Goal: Task Accomplishment & Management: Complete application form

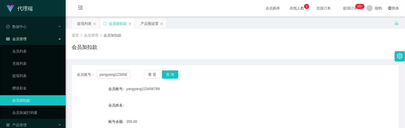
scroll to position [59, 0]
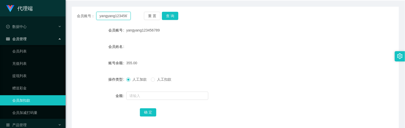
click at [114, 19] on input "yangyang123456789" at bounding box center [113, 16] width 34 height 8
type input "5741"
click at [170, 19] on button "查 询" at bounding box center [170, 16] width 16 height 8
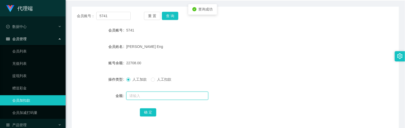
click at [149, 98] on input "text" at bounding box center [167, 96] width 82 height 8
type input "15"
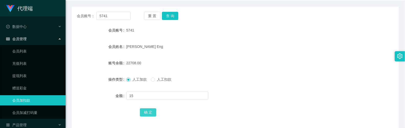
click at [151, 110] on button "确 定" at bounding box center [148, 112] width 16 height 8
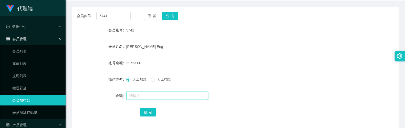
click at [139, 92] on input "text" at bounding box center [167, 96] width 82 height 8
type input "8"
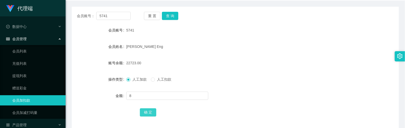
drag, startPoint x: 146, startPoint y: 112, endPoint x: 151, endPoint y: 105, distance: 8.5
click at [146, 112] on button "确 定" at bounding box center [148, 112] width 16 height 8
click at [226, 40] on form "会员账号 5741 会员姓名 Serene Chua Guek Eng 账号余额 22731.00 操作类型 人工加款 人工扣款 金额 确 定" at bounding box center [235, 71] width 327 height 92
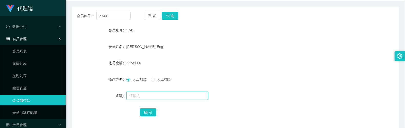
click at [138, 96] on input "text" at bounding box center [167, 96] width 82 height 8
type input "8"
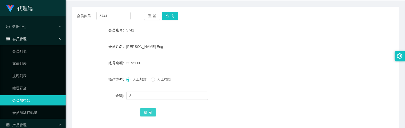
click at [142, 110] on button "确 定" at bounding box center [148, 112] width 16 height 8
click at [155, 102] on form "会员账号 5741 会员姓名 Serene Chua Guek Eng 账号余额 22739.00 操作类型 人工加款 人工扣款 金额 确 定" at bounding box center [235, 71] width 327 height 92
click at [157, 100] on div at bounding box center [221, 96] width 191 height 10
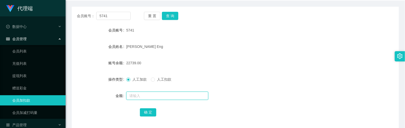
click at [162, 96] on input "text" at bounding box center [167, 96] width 82 height 8
type input "16"
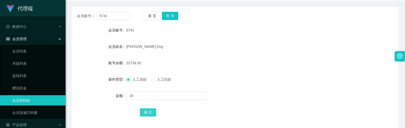
click at [149, 113] on button "确 定" at bounding box center [148, 112] width 16 height 8
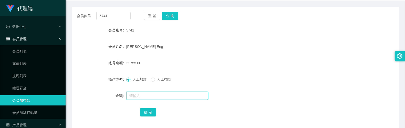
click at [156, 94] on input "text" at bounding box center [167, 96] width 82 height 8
type input "8"
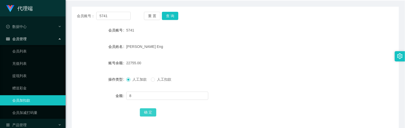
click at [147, 115] on button "确 定" at bounding box center [148, 112] width 16 height 8
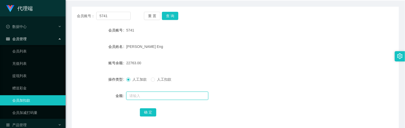
click at [168, 97] on input "text" at bounding box center [167, 96] width 82 height 8
type input "16"
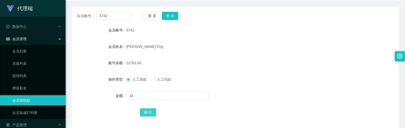
click at [150, 113] on button "确 定" at bounding box center [148, 112] width 16 height 8
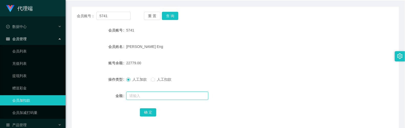
click at [152, 96] on input "text" at bounding box center [167, 96] width 82 height 8
type input "8"
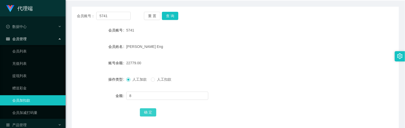
drag, startPoint x: 145, startPoint y: 118, endPoint x: 147, endPoint y: 116, distance: 2.7
click at [146, 118] on div "会员账号： 5741 重 置 查 询 会员账号 5741 会员姓名 Serene Chua Guek Eng 账号余额 22779.00 操作类型 人工加款 …" at bounding box center [235, 68] width 327 height 122
click at [149, 114] on button "确 定" at bounding box center [148, 112] width 16 height 8
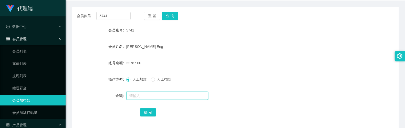
click at [145, 92] on input "text" at bounding box center [167, 96] width 82 height 8
type input "16"
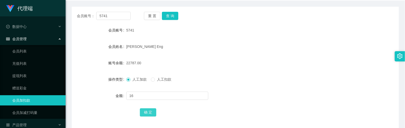
click at [152, 111] on button "确 定" at bounding box center [148, 112] width 16 height 8
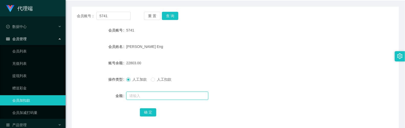
click at [143, 96] on input "text" at bounding box center [167, 96] width 82 height 8
type input "8"
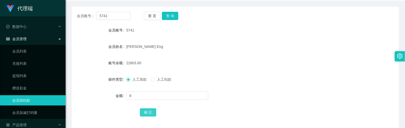
click at [150, 110] on button "确 定" at bounding box center [148, 112] width 16 height 8
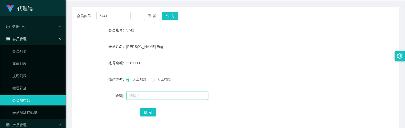
drag, startPoint x: 145, startPoint y: 95, endPoint x: 145, endPoint y: 89, distance: 5.6
click at [145, 95] on input "text" at bounding box center [167, 96] width 82 height 8
type input "8"
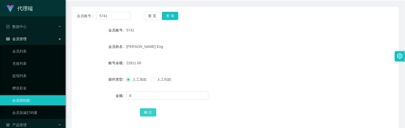
click at [152, 111] on button "确 定" at bounding box center [148, 112] width 16 height 8
drag, startPoint x: 118, startPoint y: 16, endPoint x: 69, endPoint y: 13, distance: 49.0
click at [69, 13] on main "关闭左侧 关闭右侧 关闭其它 刷新页面 提现列表 会员加扣款 产品预设置 首页 / 会员管理 / 会员加扣款 / 会员加扣款 会员账号： 5741 重 置 查…" at bounding box center [235, 43] width 339 height 171
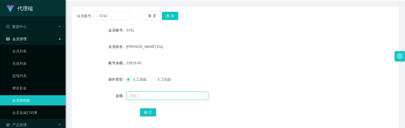
click at [152, 93] on input "text" at bounding box center [167, 96] width 82 height 8
type input "8"
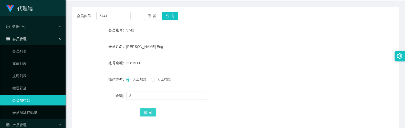
click at [154, 112] on button "确 定" at bounding box center [148, 112] width 16 height 8
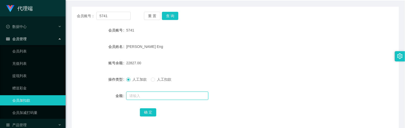
click at [146, 93] on input "text" at bounding box center [167, 96] width 82 height 8
type input "8"
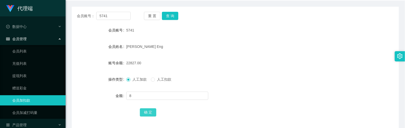
click at [149, 115] on button "确 定" at bounding box center [148, 112] width 16 height 8
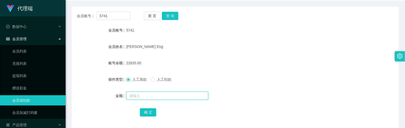
click at [171, 94] on input "text" at bounding box center [167, 96] width 82 height 8
type input "8"
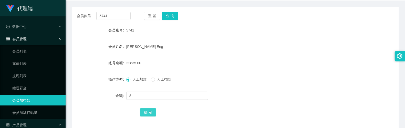
click at [149, 111] on button "确 定" at bounding box center [148, 112] width 16 height 8
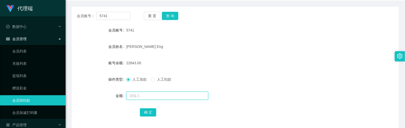
click at [148, 94] on input "text" at bounding box center [167, 96] width 82 height 8
paste input "巴博斯 （老三） （自律借槟榔第3天）"
type input "巴博斯 （老三） （自律借槟榔第3天）"
click at [136, 92] on input "text" at bounding box center [167, 96] width 82 height 8
type input "16"
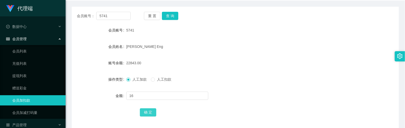
click at [142, 110] on button "确 定" at bounding box center [148, 112] width 16 height 8
drag, startPoint x: 190, startPoint y: 55, endPoint x: 170, endPoint y: 41, distance: 23.9
click at [191, 55] on form "会员账号 5741 会员姓名 Serene Chua Guek Eng 账号余额 22859.00 操作类型 人工加款 人工扣款 金额 确 定" at bounding box center [235, 71] width 327 height 92
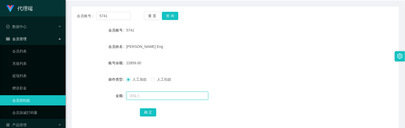
click at [148, 97] on input "text" at bounding box center [167, 96] width 82 height 8
type input "16"
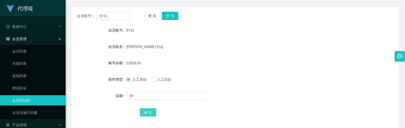
click at [146, 116] on button "确 定" at bounding box center [148, 112] width 16 height 8
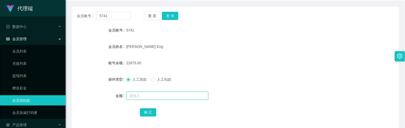
click at [156, 97] on input "text" at bounding box center [167, 96] width 82 height 8
type input "8"
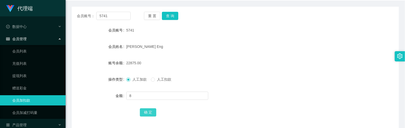
click at [149, 116] on button "确 定" at bounding box center [148, 112] width 16 height 8
click at [174, 43] on div "[PERSON_NAME] Eng" at bounding box center [221, 46] width 191 height 10
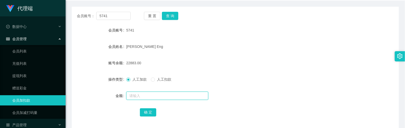
click at [152, 98] on input "text" at bounding box center [167, 96] width 82 height 8
type input "8"
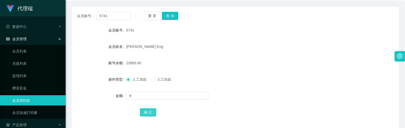
drag, startPoint x: 149, startPoint y: 112, endPoint x: 156, endPoint y: 100, distance: 13.3
click at [149, 112] on button "确 定" at bounding box center [148, 112] width 16 height 8
drag, startPoint x: 115, startPoint y: 13, endPoint x: 88, endPoint y: 13, distance: 27.7
click at [88, 13] on div "会员账号： 5741" at bounding box center [104, 16] width 54 height 8
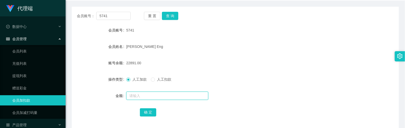
click at [146, 92] on input "text" at bounding box center [167, 96] width 82 height 8
type input "8"
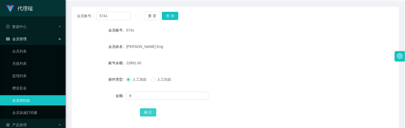
drag, startPoint x: 149, startPoint y: 112, endPoint x: 117, endPoint y: 90, distance: 38.8
click at [149, 112] on button "确 定" at bounding box center [148, 112] width 16 height 8
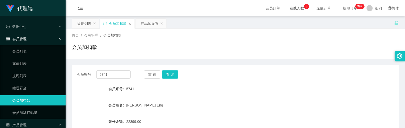
scroll to position [59, 0]
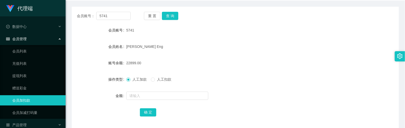
click at [137, 91] on div at bounding box center [221, 96] width 191 height 10
click at [140, 92] on input "text" at bounding box center [167, 96] width 82 height 8
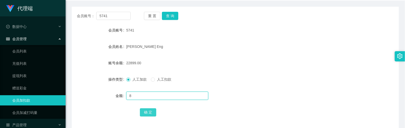
type input "8"
click at [150, 110] on button "确 定" at bounding box center [148, 112] width 16 height 8
drag, startPoint x: 161, startPoint y: 100, endPoint x: 163, endPoint y: 98, distance: 2.7
click at [161, 99] on input "text" at bounding box center [167, 96] width 82 height 8
click at [163, 98] on input "text" at bounding box center [167, 96] width 82 height 8
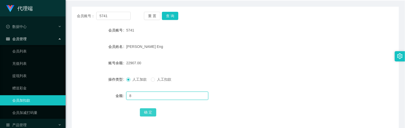
type input "8"
click at [146, 112] on button "确 定" at bounding box center [148, 112] width 16 height 8
